Goal: Task Accomplishment & Management: Manage account settings

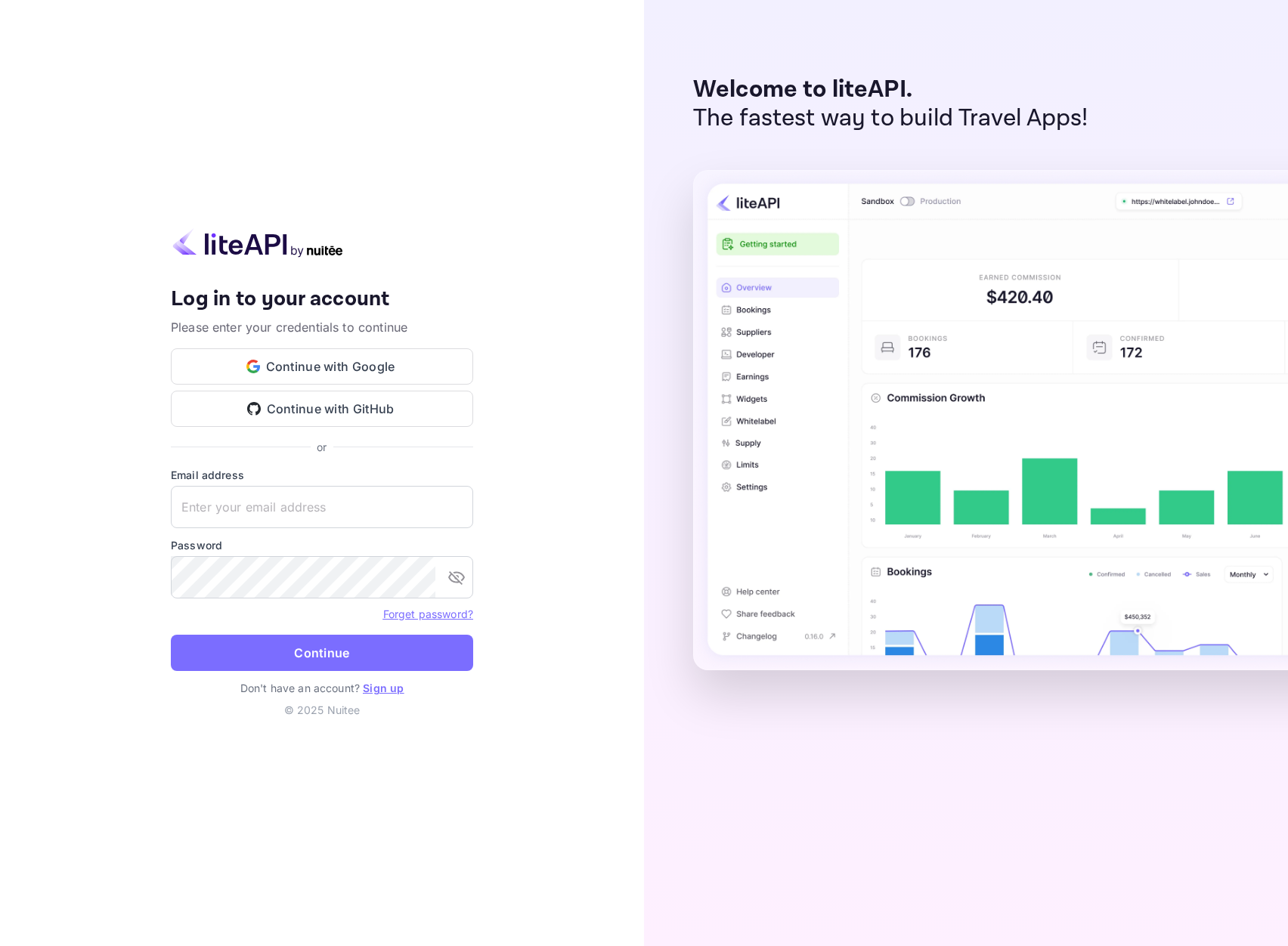
type input "[EMAIL_ADDRESS][DOMAIN_NAME]"
click at [333, 658] on button "Continue" at bounding box center [322, 653] width 302 height 36
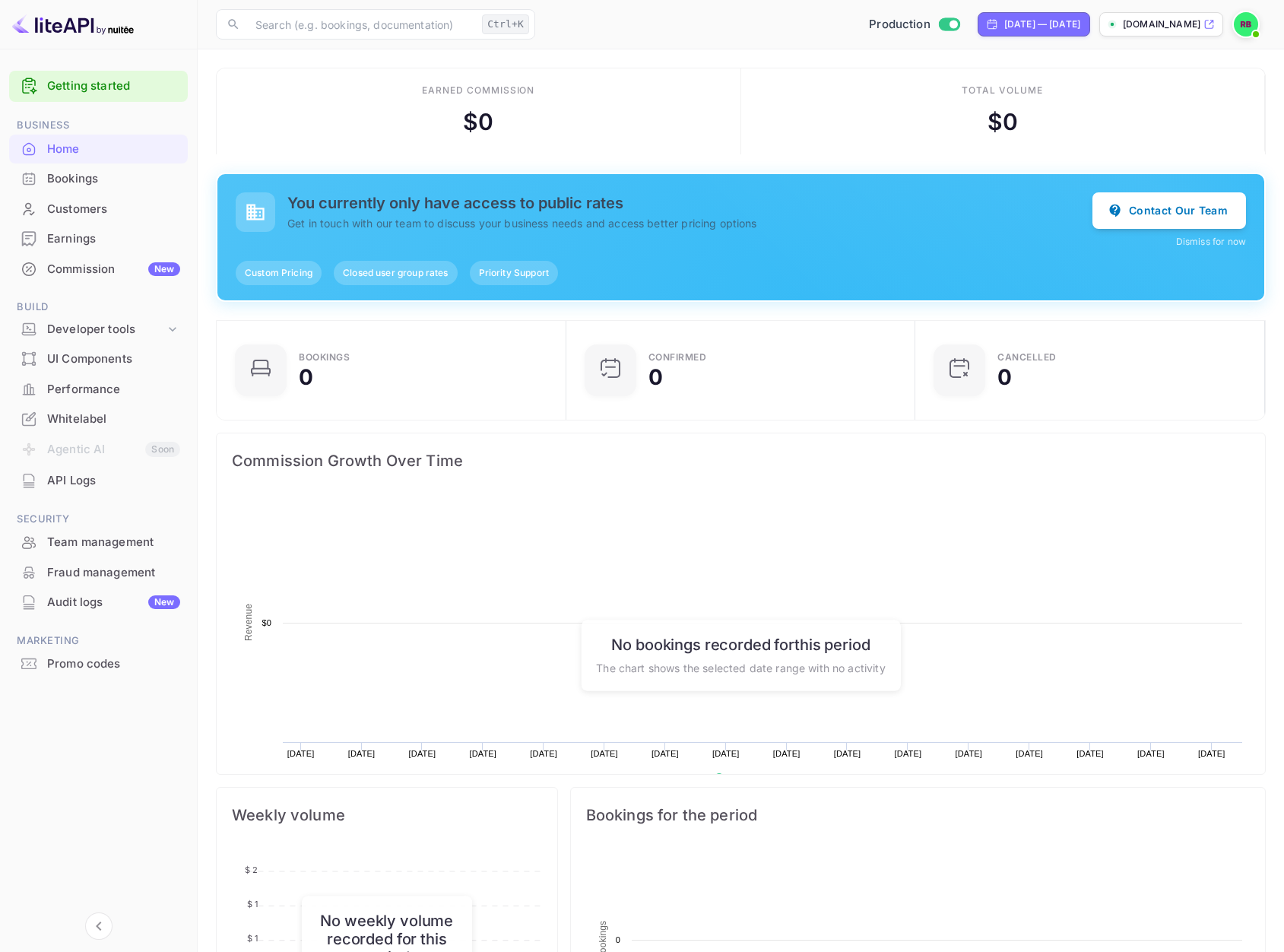
scroll to position [236, 328]
click at [77, 422] on div "Whitelabel" at bounding box center [114, 419] width 133 height 18
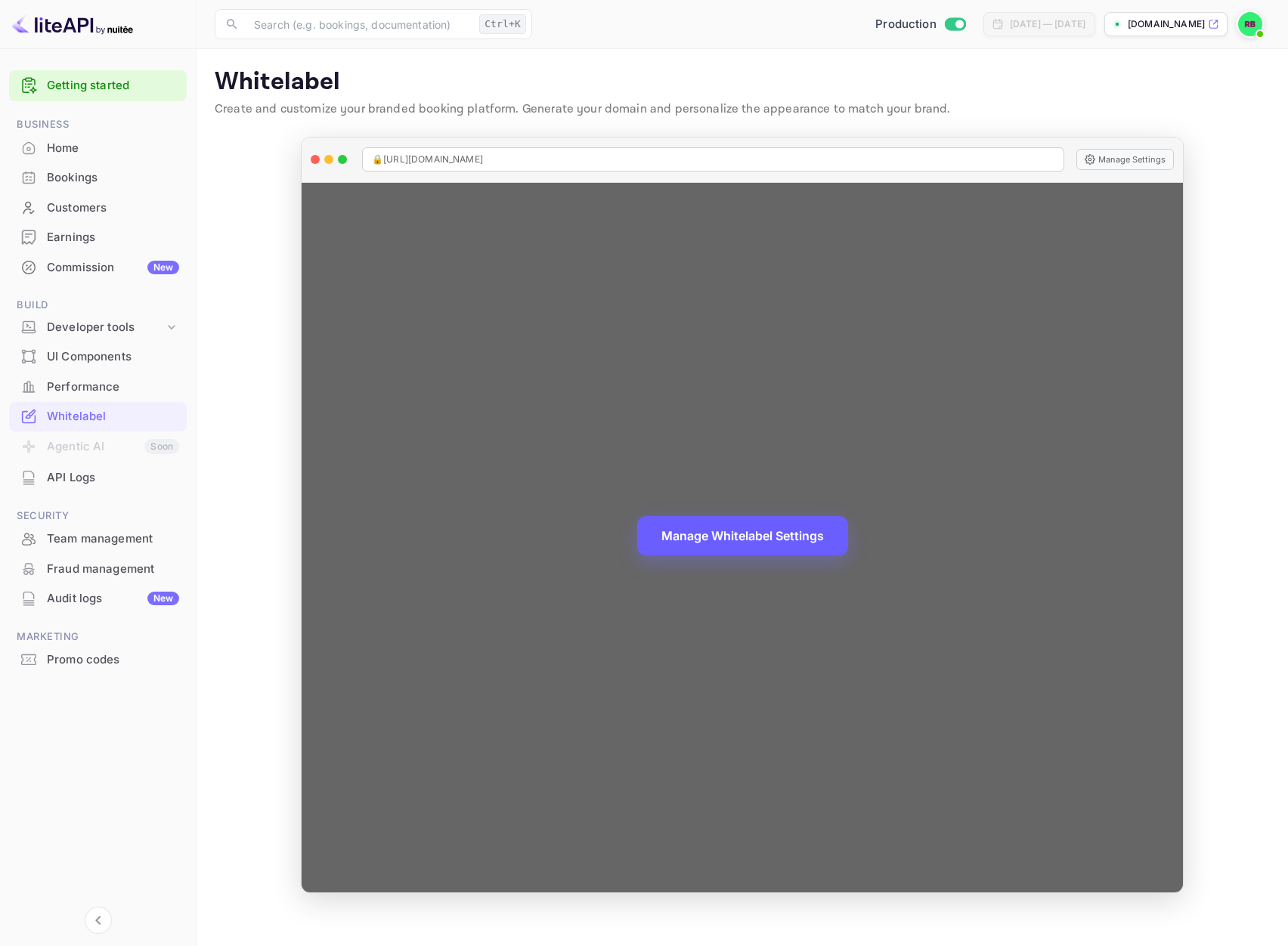
click at [758, 529] on button "Manage Whitelabel Settings" at bounding box center [742, 536] width 210 height 39
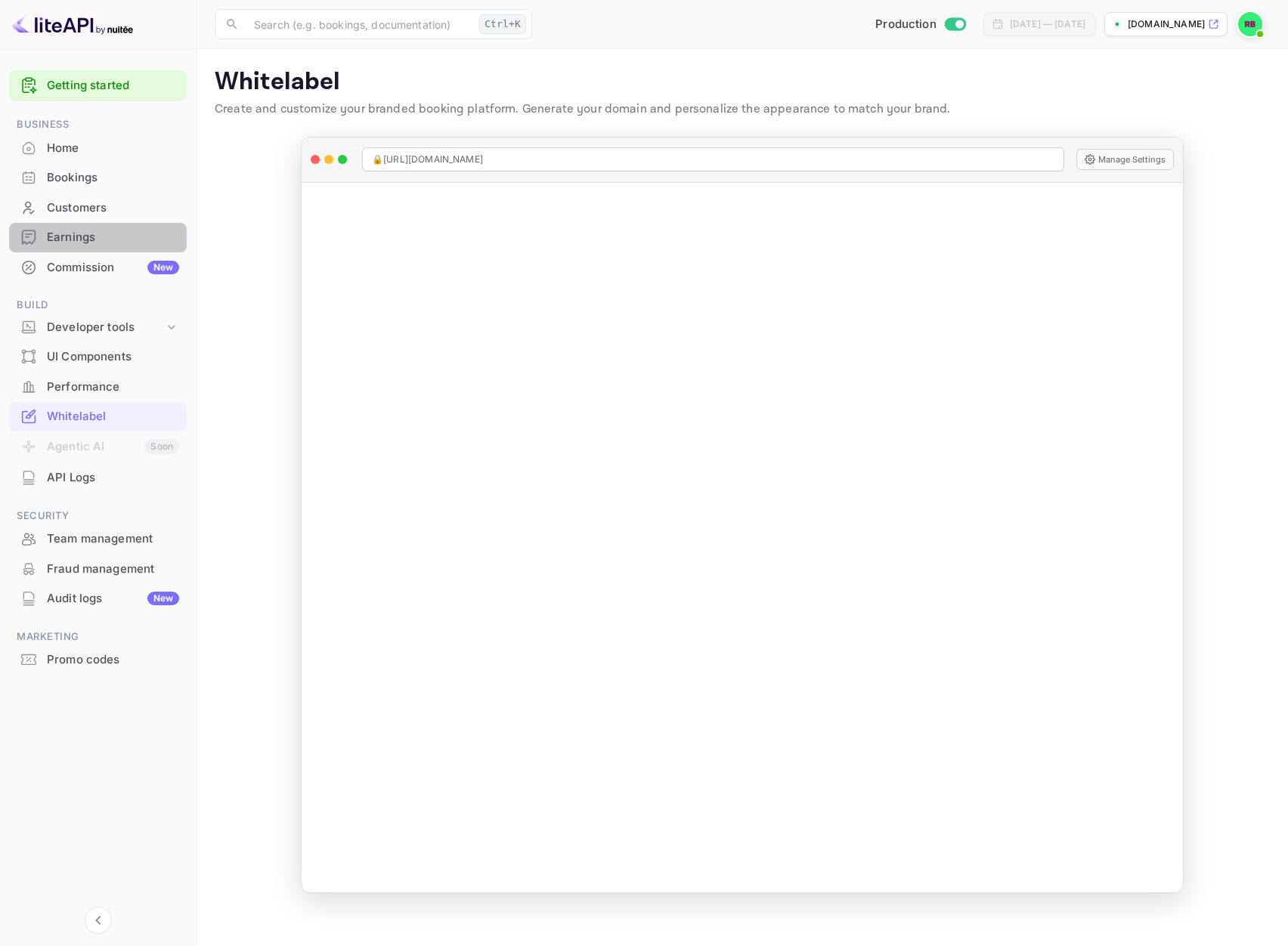
click at [108, 239] on div "Earnings" at bounding box center [113, 237] width 133 height 18
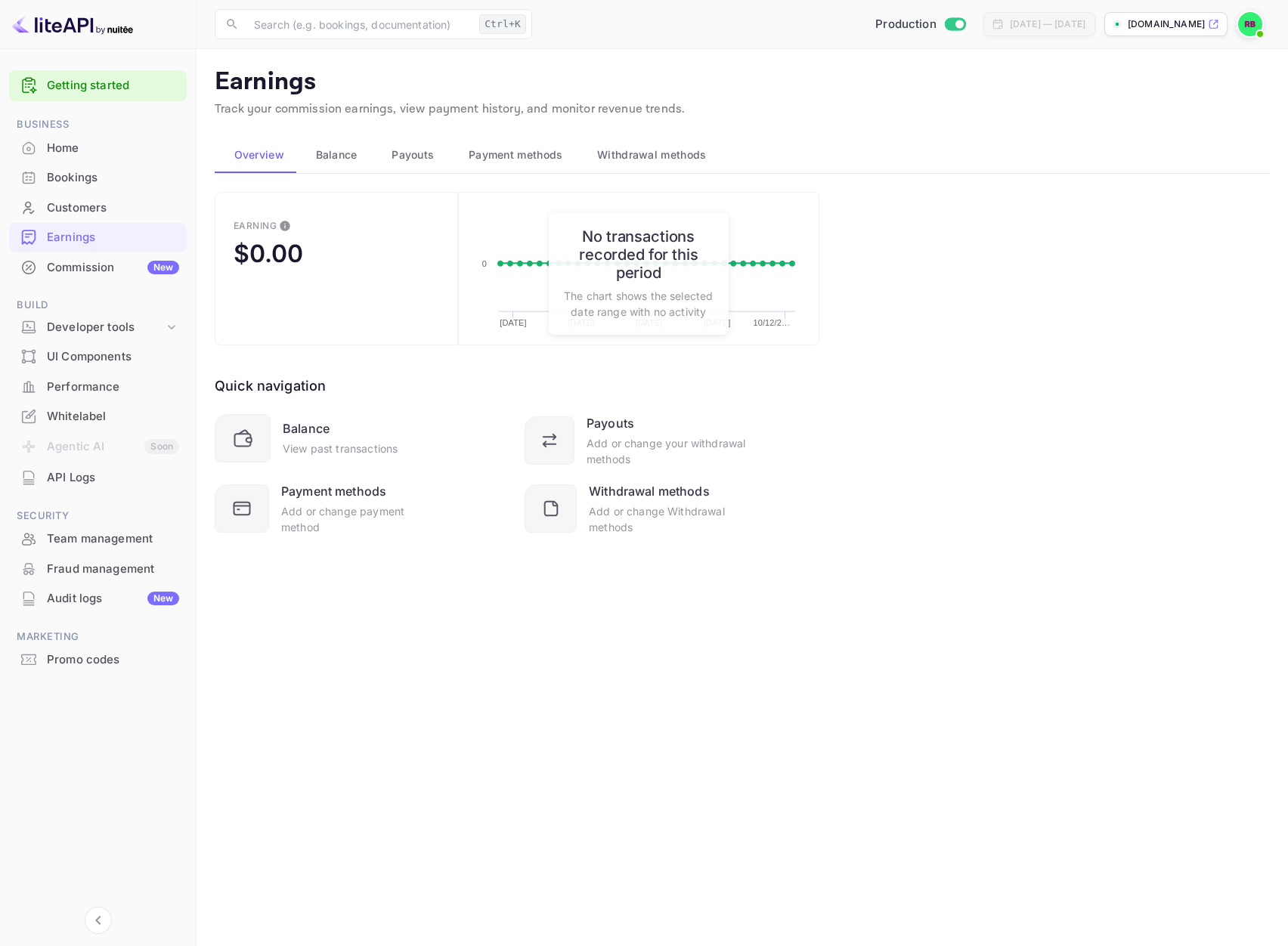
click at [670, 155] on span "Withdrawal methods" at bounding box center [651, 155] width 108 height 19
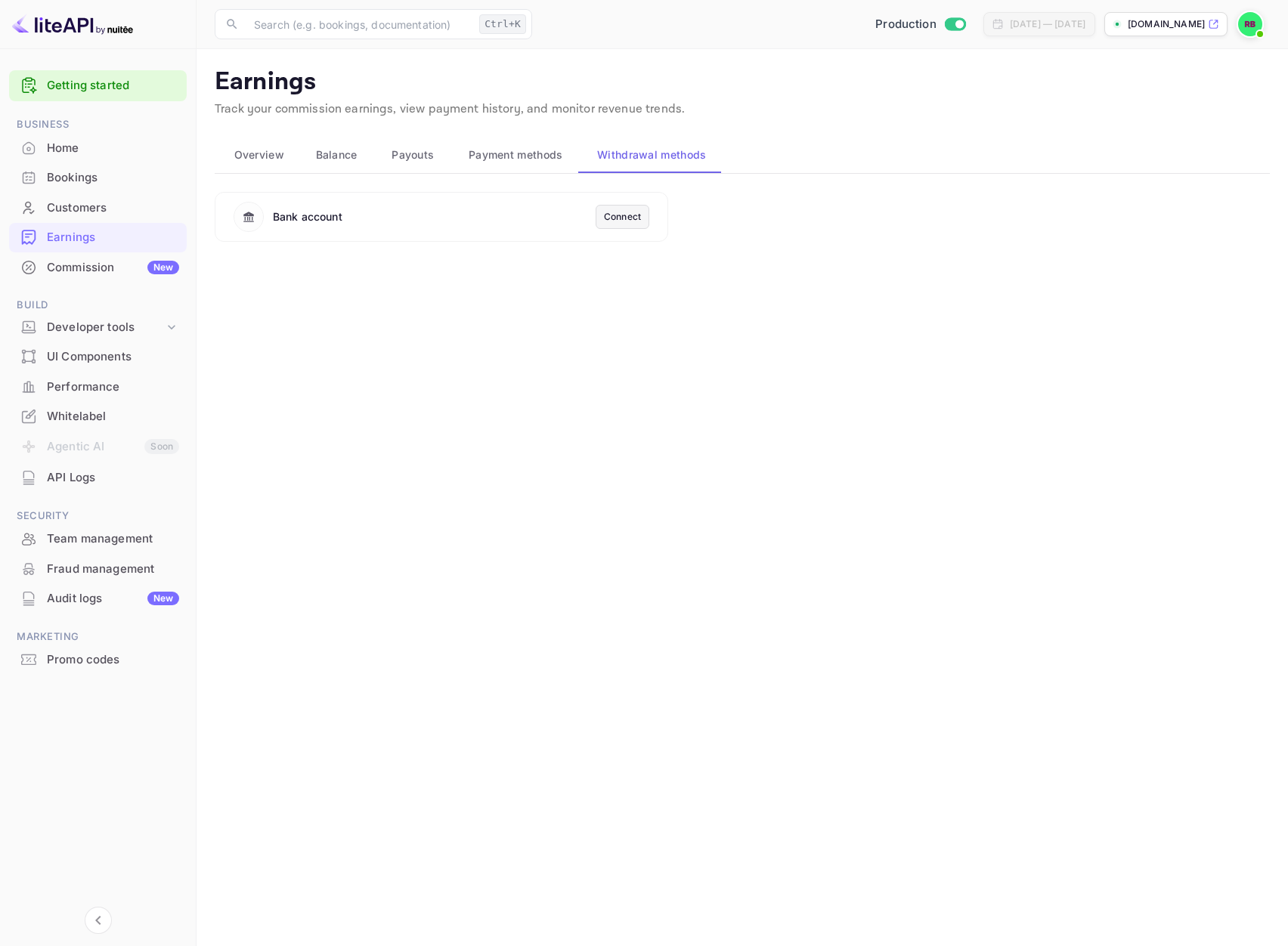
click at [69, 260] on div "Commission New" at bounding box center [113, 268] width 133 height 18
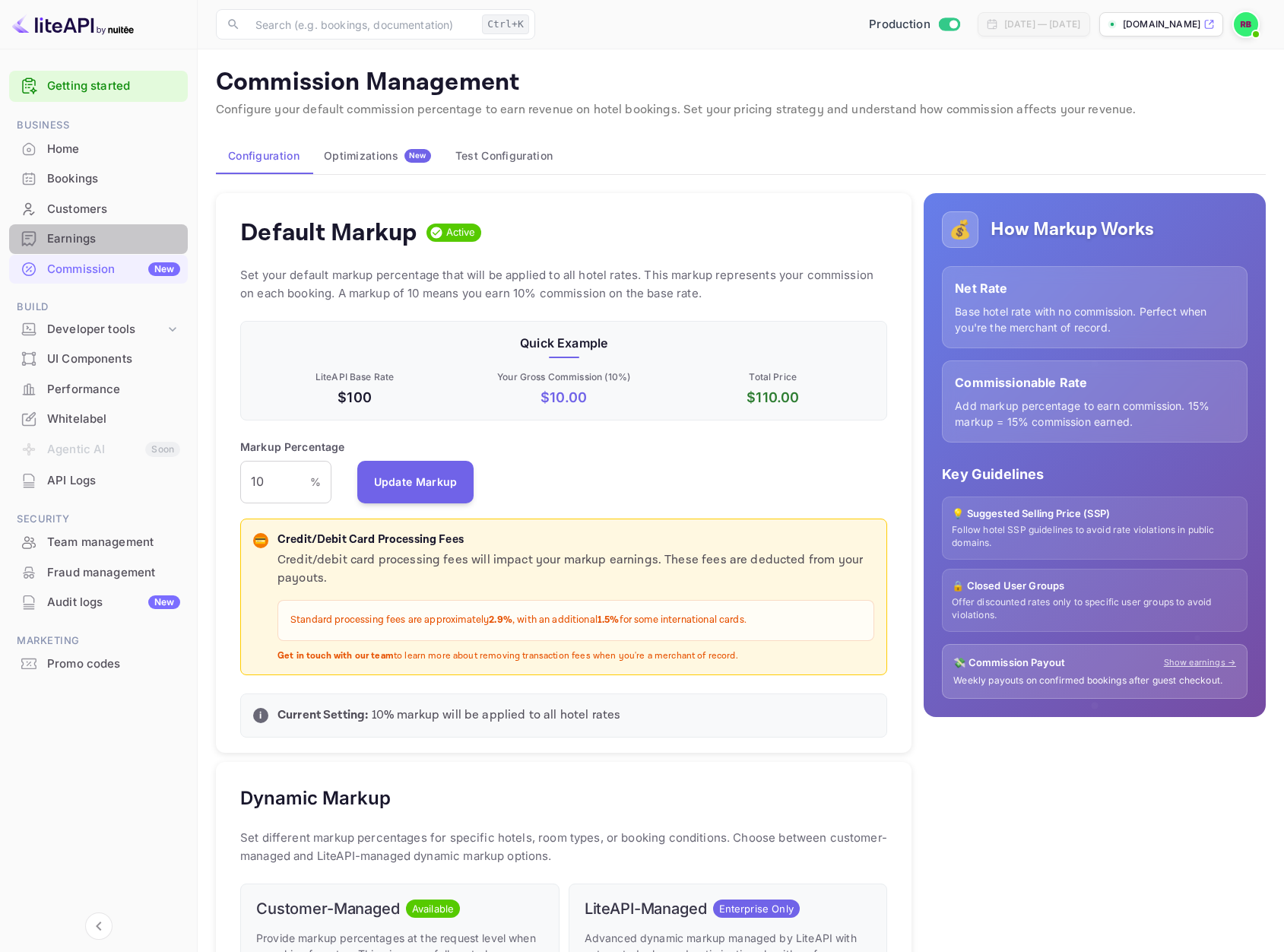
click at [78, 234] on div "Earnings" at bounding box center [114, 239] width 133 height 18
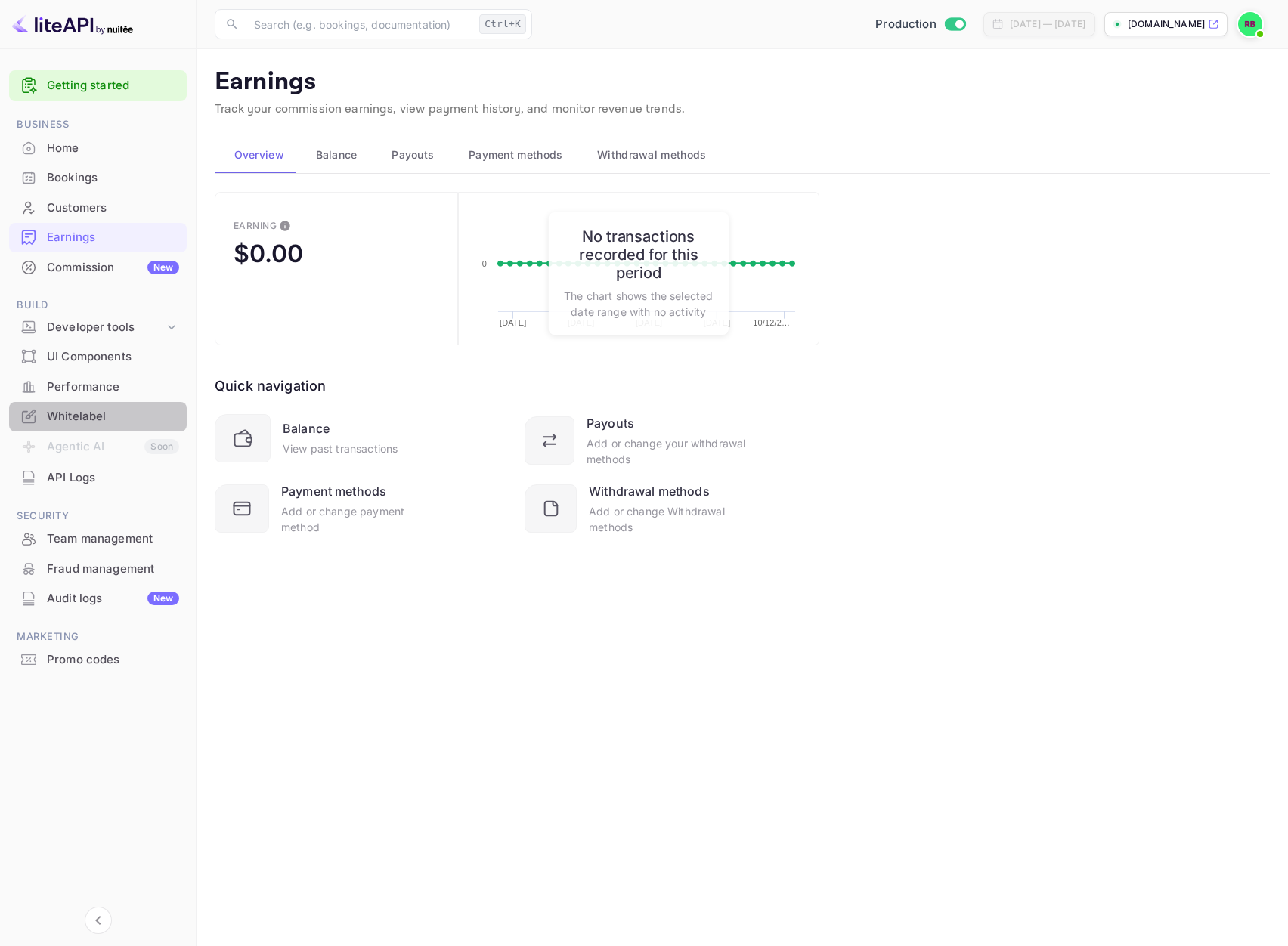
click at [92, 409] on div "Whitelabel" at bounding box center [113, 416] width 133 height 18
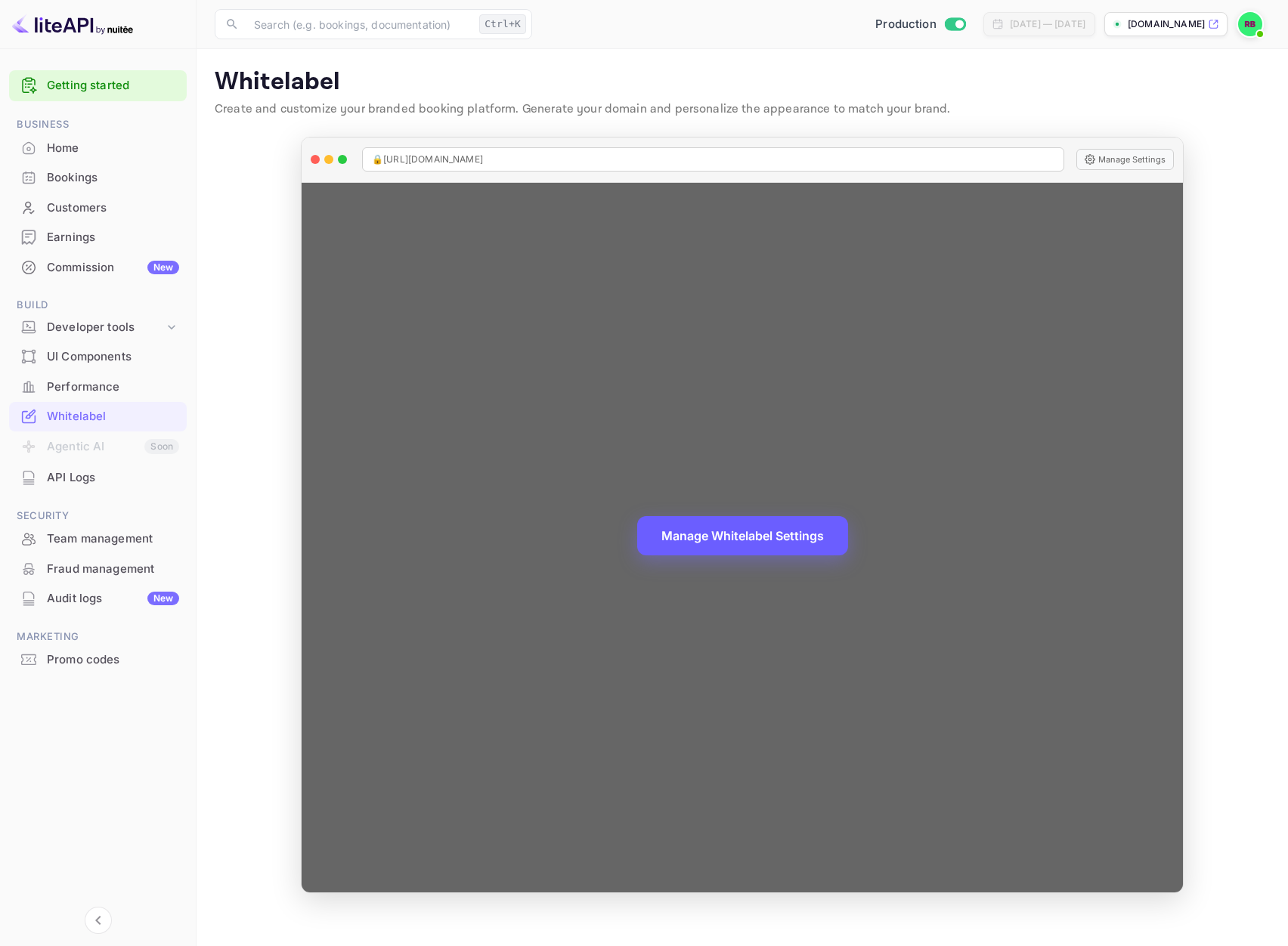
click at [750, 533] on button "Manage Whitelabel Settings" at bounding box center [742, 536] width 210 height 39
